Goal: Transaction & Acquisition: Purchase product/service

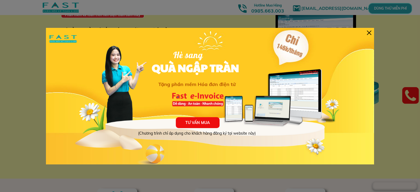
click at [214, 119] on p "TƯ VẤN MUA" at bounding box center [198, 122] width 44 height 11
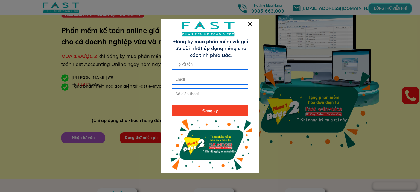
click at [253, 10] on div at bounding box center [210, 96] width 420 height 192
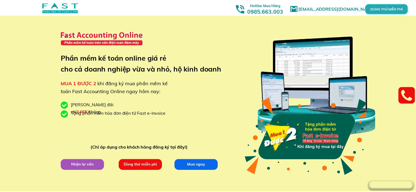
scroll to position [27, 0]
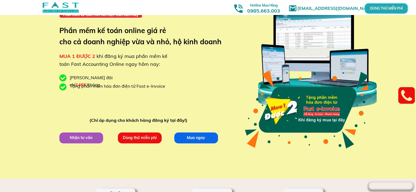
click at [192, 133] on p "Mua ngay" at bounding box center [196, 137] width 44 height 11
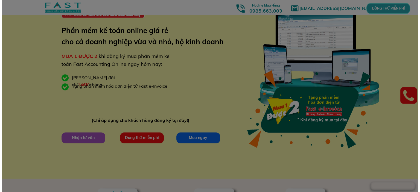
scroll to position [0, 0]
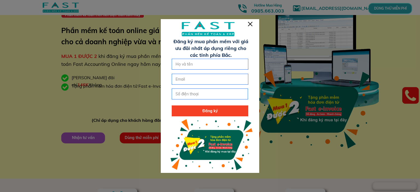
click at [210, 95] on input "tel" at bounding box center [210, 94] width 72 height 10
click at [251, 20] on div at bounding box center [210, 97] width 98 height 156
click at [249, 21] on div at bounding box center [210, 97] width 98 height 156
click at [250, 25] on div at bounding box center [250, 24] width 4 height 4
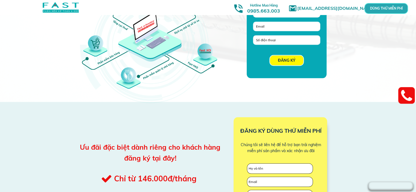
scroll to position [465, 0]
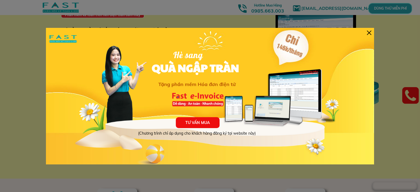
click at [198, 120] on p "TƯ VẤN MUA" at bounding box center [198, 122] width 44 height 11
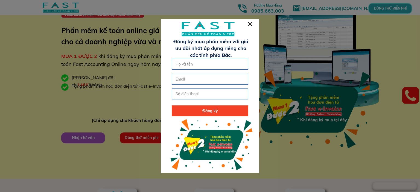
click at [210, 96] on input "tel" at bounding box center [210, 94] width 72 height 10
type input "0972523829"
click at [225, 109] on p "Đăng ký" at bounding box center [210, 110] width 77 height 11
click at [215, 66] on input "text" at bounding box center [210, 64] width 72 height 10
type input "đ"
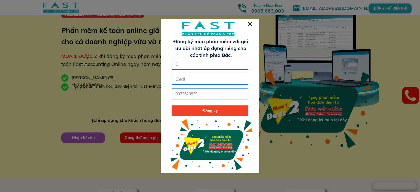
type input "Đ"
click at [249, 24] on div at bounding box center [250, 24] width 4 height 4
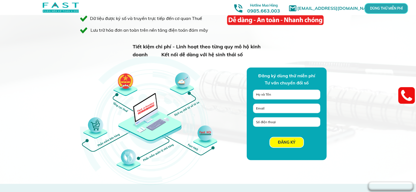
scroll to position [465, 0]
